Goal: Transaction & Acquisition: Subscribe to service/newsletter

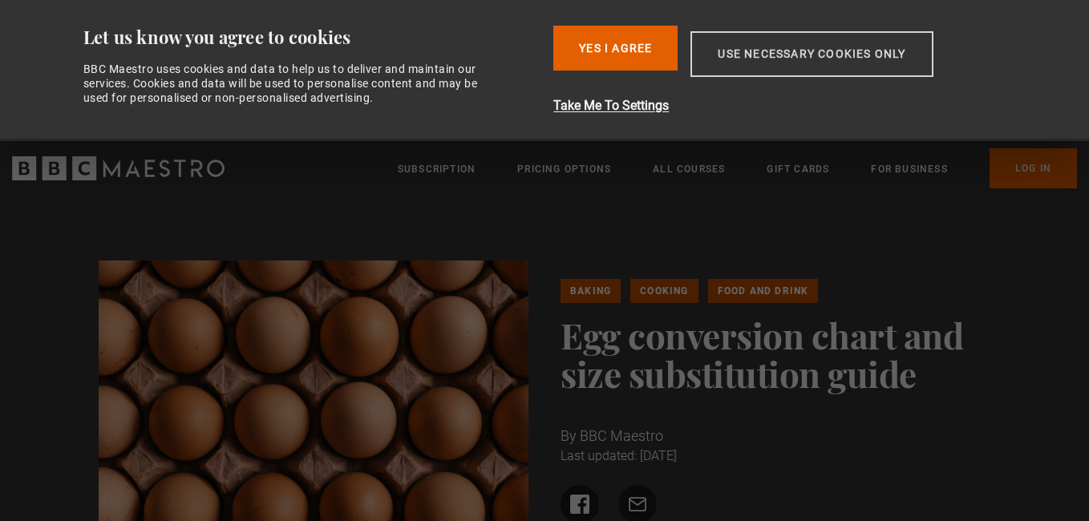
click at [744, 61] on button "Use necessary cookies only" at bounding box center [812, 54] width 242 height 46
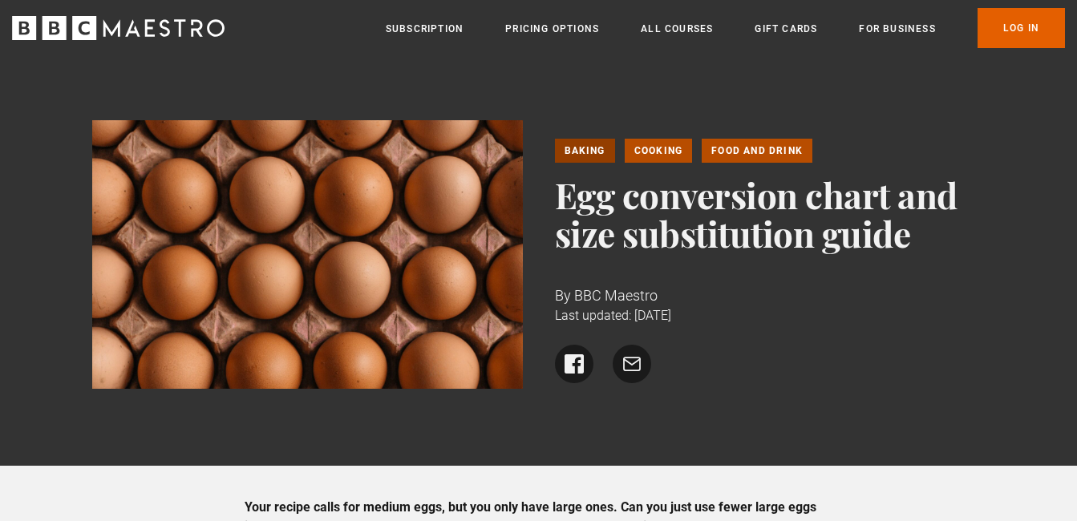
click at [577, 149] on link "Baking" at bounding box center [585, 151] width 60 height 24
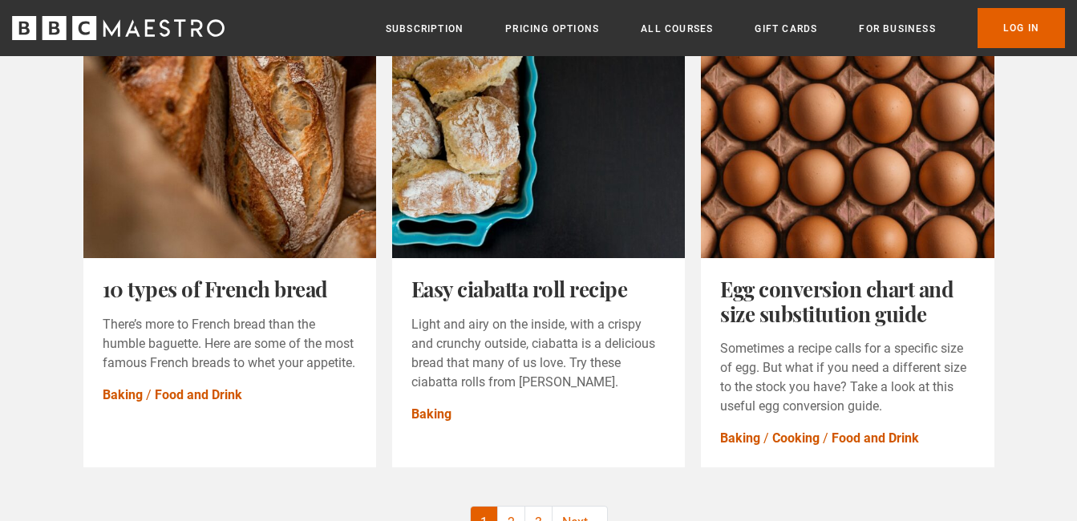
scroll to position [1845, 0]
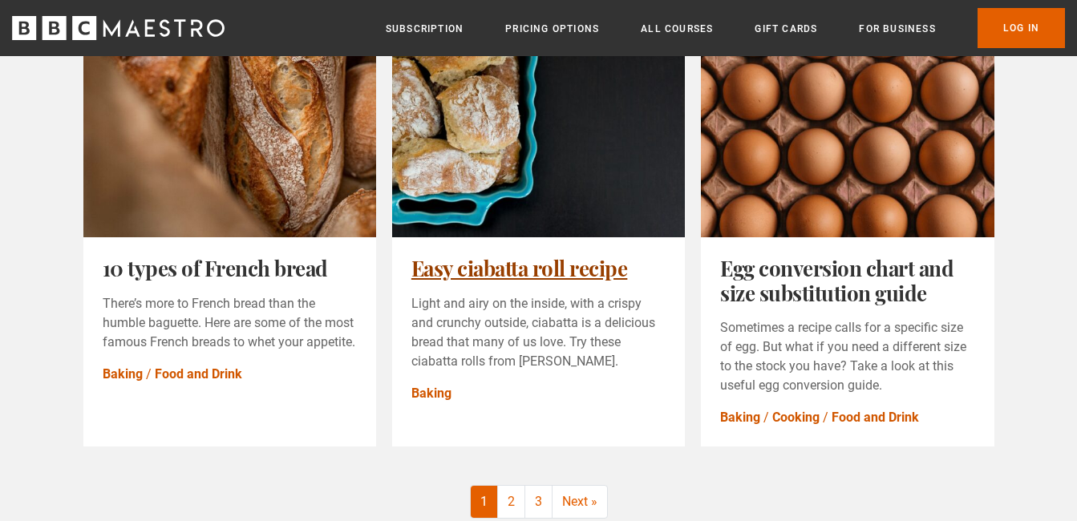
click at [500, 281] on link "Easy ciabatta roll recipe" at bounding box center [519, 268] width 217 height 28
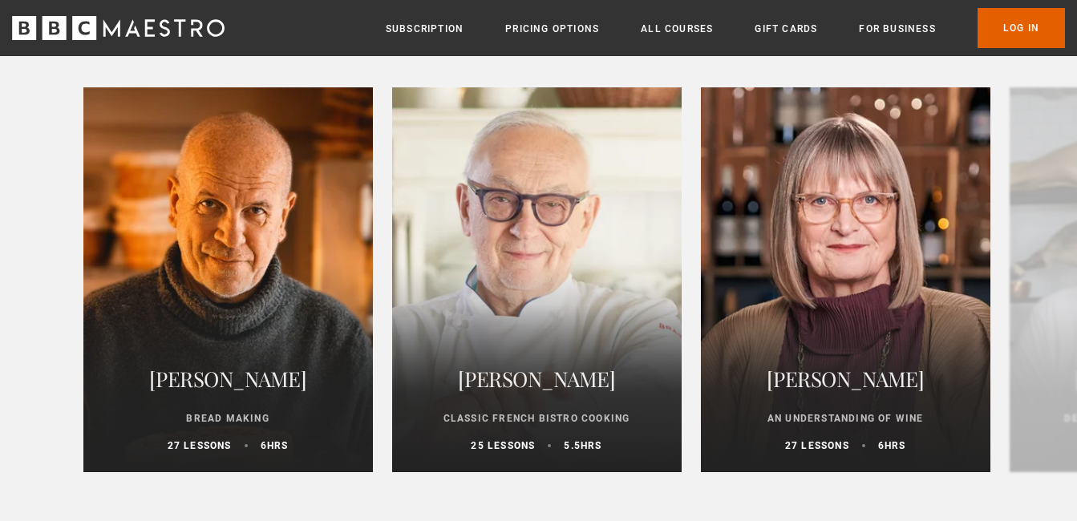
scroll to position [5053, 0]
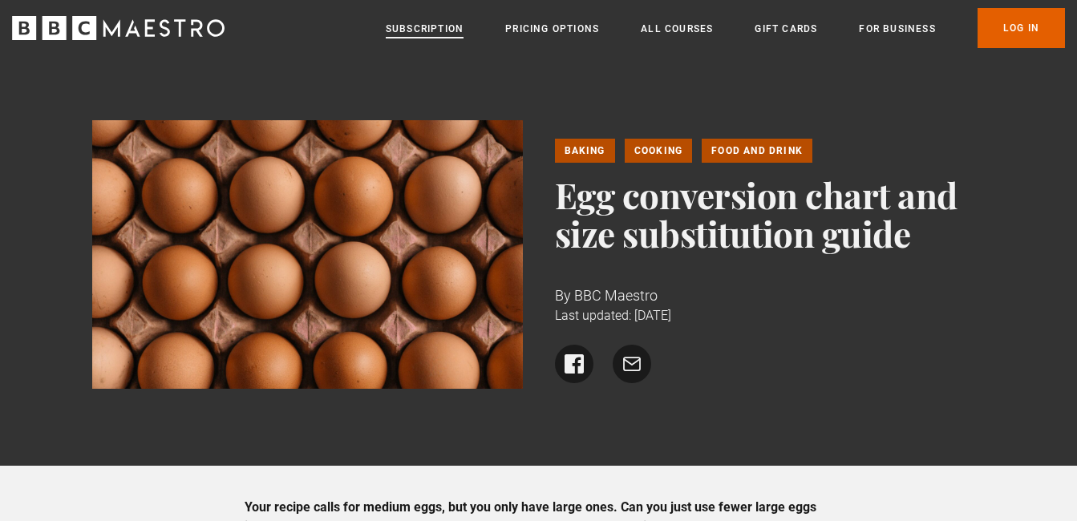
click at [439, 28] on link "Subscription" at bounding box center [425, 29] width 78 height 16
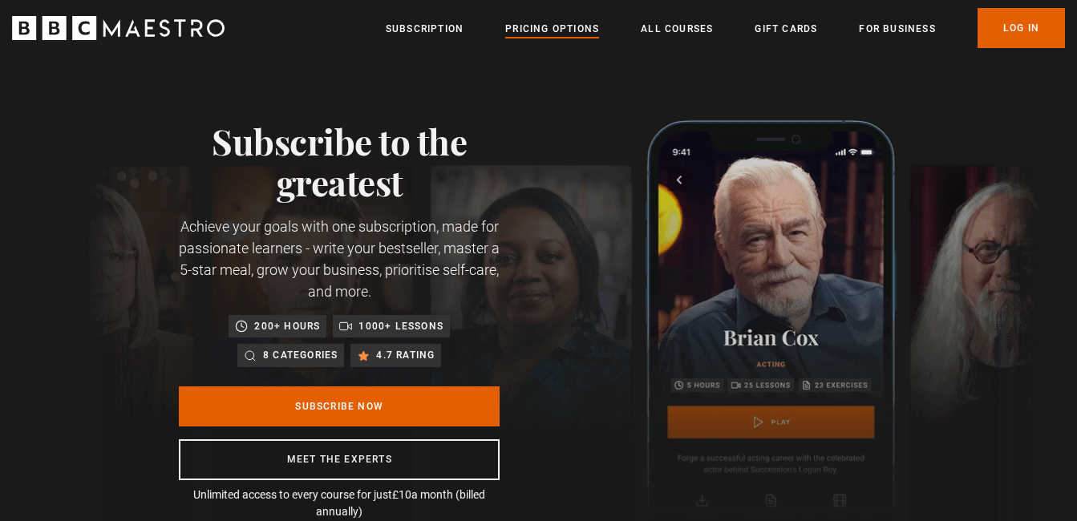
scroll to position [0, 210]
click at [557, 26] on link "Pricing Options" at bounding box center [552, 29] width 94 height 16
